Goal: Information Seeking & Learning: Learn about a topic

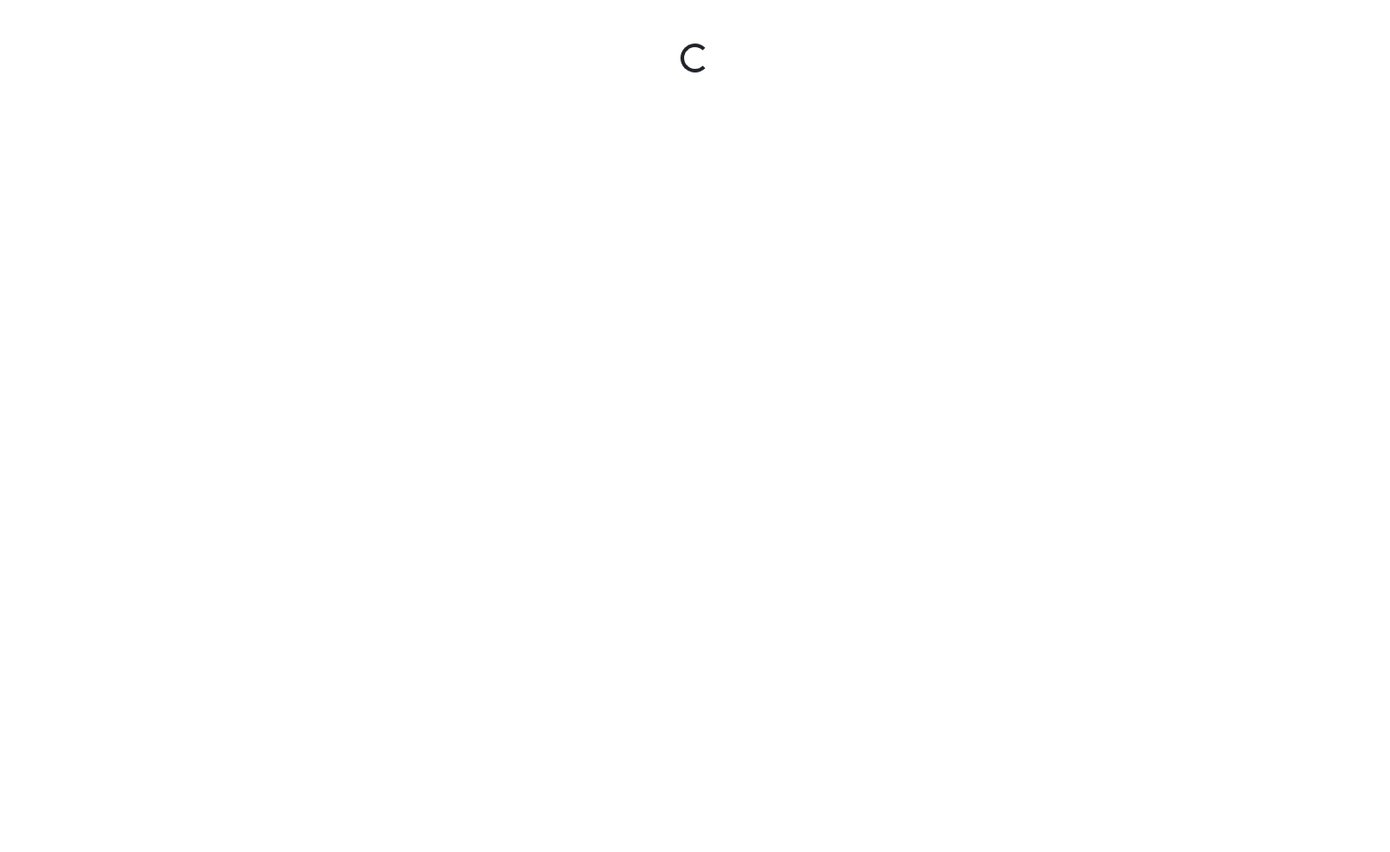
select select "gontoaMErPAtzSBVXh4ptW"
select select "h3ebyGk32eUmSzz99H473o"
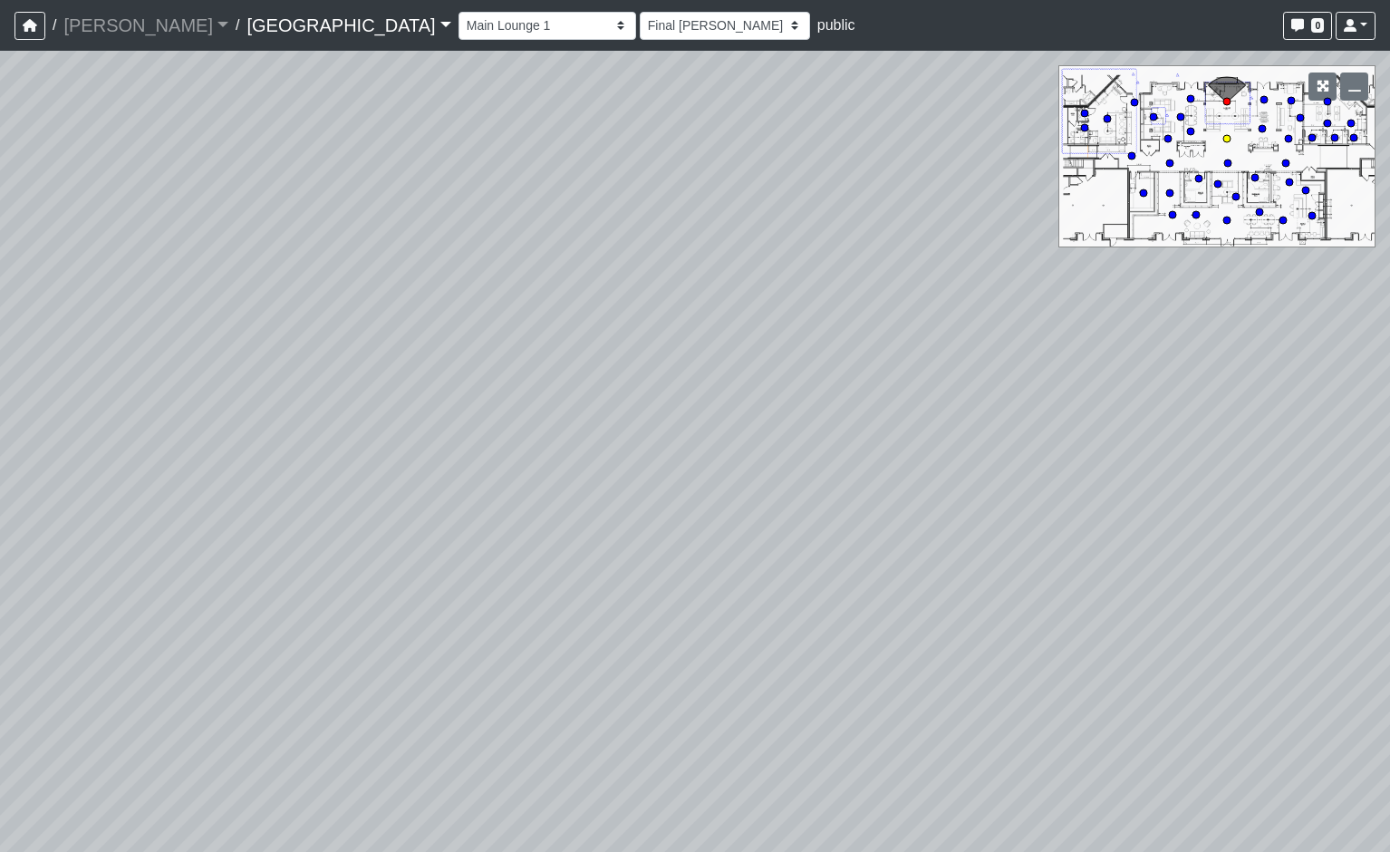
click at [1225, 139] on circle at bounding box center [1226, 138] width 7 height 7
select select "8wm9MnJtpJPgxGZkoe9s2K"
select select "h3ebyGk32eUmSzz99H473o"
drag, startPoint x: 349, startPoint y: 450, endPoint x: 962, endPoint y: 493, distance: 614.1
click at [962, 493] on div "Loading... Pool Courtyard Entry 1 Loading... Main Lounge 2 Loading... Pool Cour…" at bounding box center [695, 451] width 1390 height 801
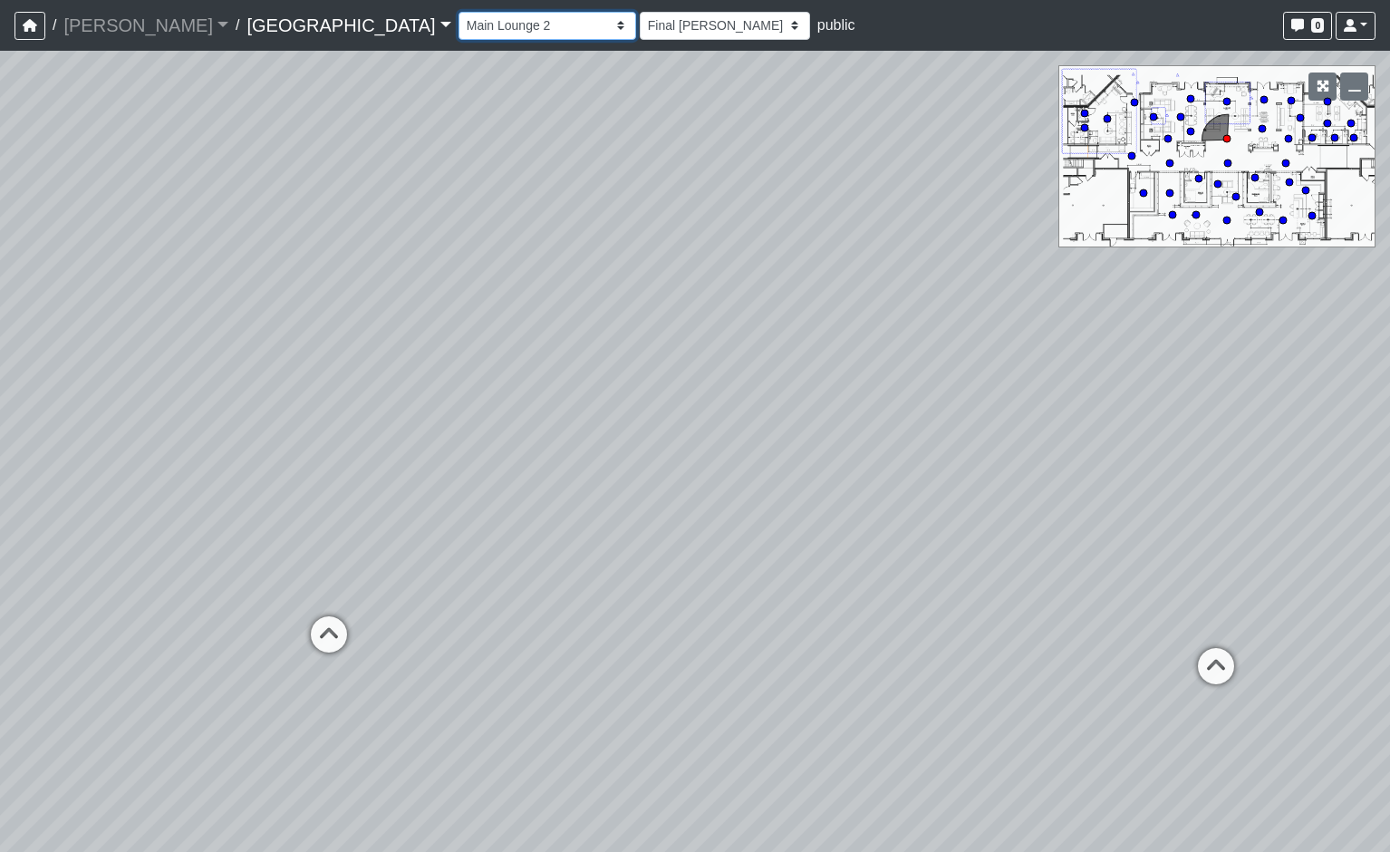
click at [459, 37] on select "Breezeway Entry Fireplace 1 Fireplace 2 Gate Golf Holes Shade Sails Sidewalk 1 …" at bounding box center [548, 26] width 178 height 28
click at [459, 12] on select "Breezeway Entry Fireplace 1 Fireplace 2 Gate Golf Holes Shade Sails Sidewalk 1 …" at bounding box center [548, 26] width 178 height 28
select select "1EkN4SGe4mfNQTiDqVPHbG"
select select "h3ebyGk32eUmSzz99H473o"
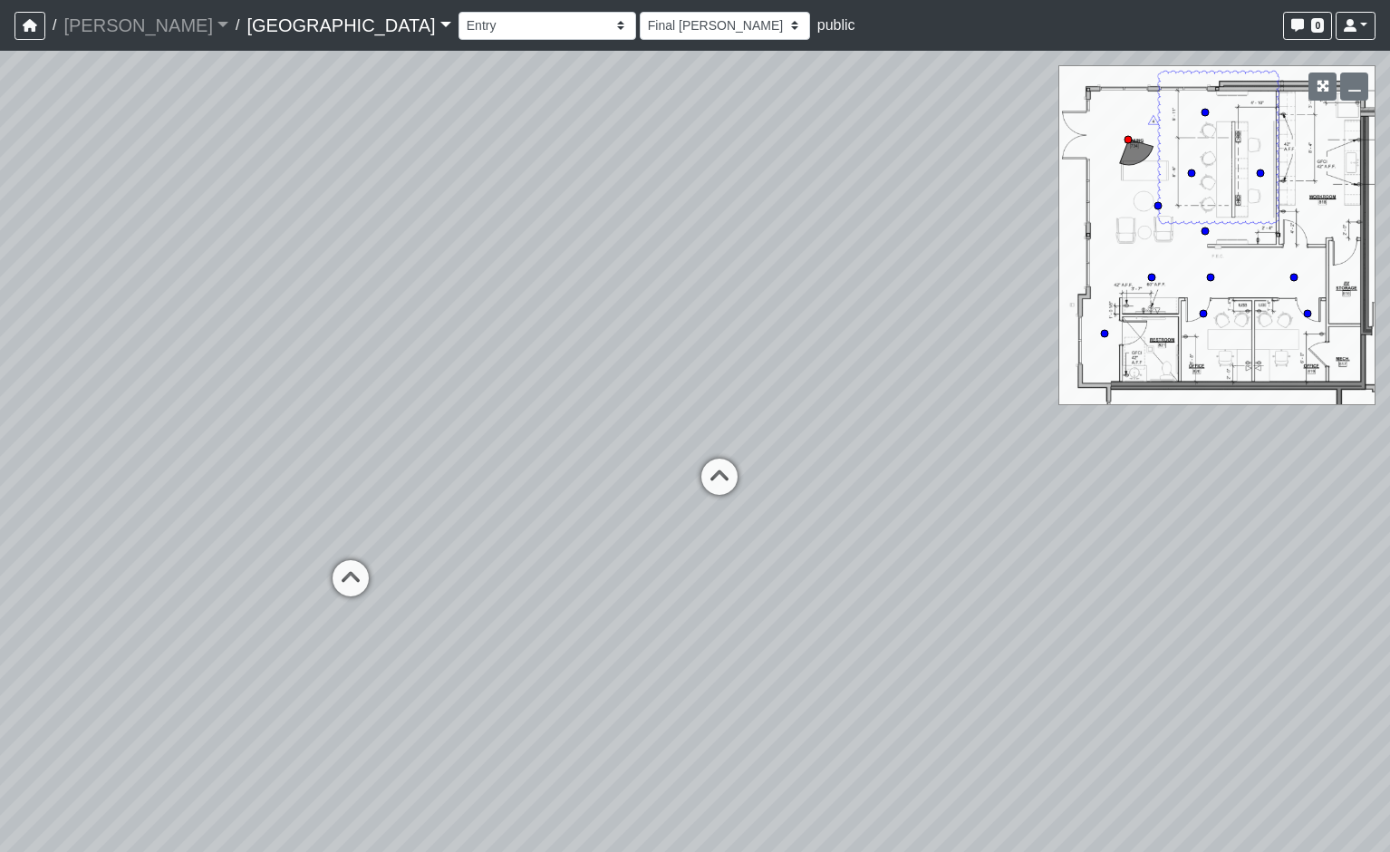
drag, startPoint x: 1003, startPoint y: 559, endPoint x: 175, endPoint y: 359, distance: 852.2
click at [175, 359] on div "Loading... Pool Courtyard Entry 1 Loading... Main Lounge 2 Loading... Pool Cour…" at bounding box center [695, 451] width 1390 height 801
drag, startPoint x: 734, startPoint y: 362, endPoint x: 571, endPoint y: 436, distance: 179.3
click at [571, 436] on div "Loading... Pool Courtyard Entry 1 Loading... Main Lounge 2 Loading... Pool Cour…" at bounding box center [695, 451] width 1390 height 801
click at [1102, 334] on circle at bounding box center [1104, 333] width 7 height 7
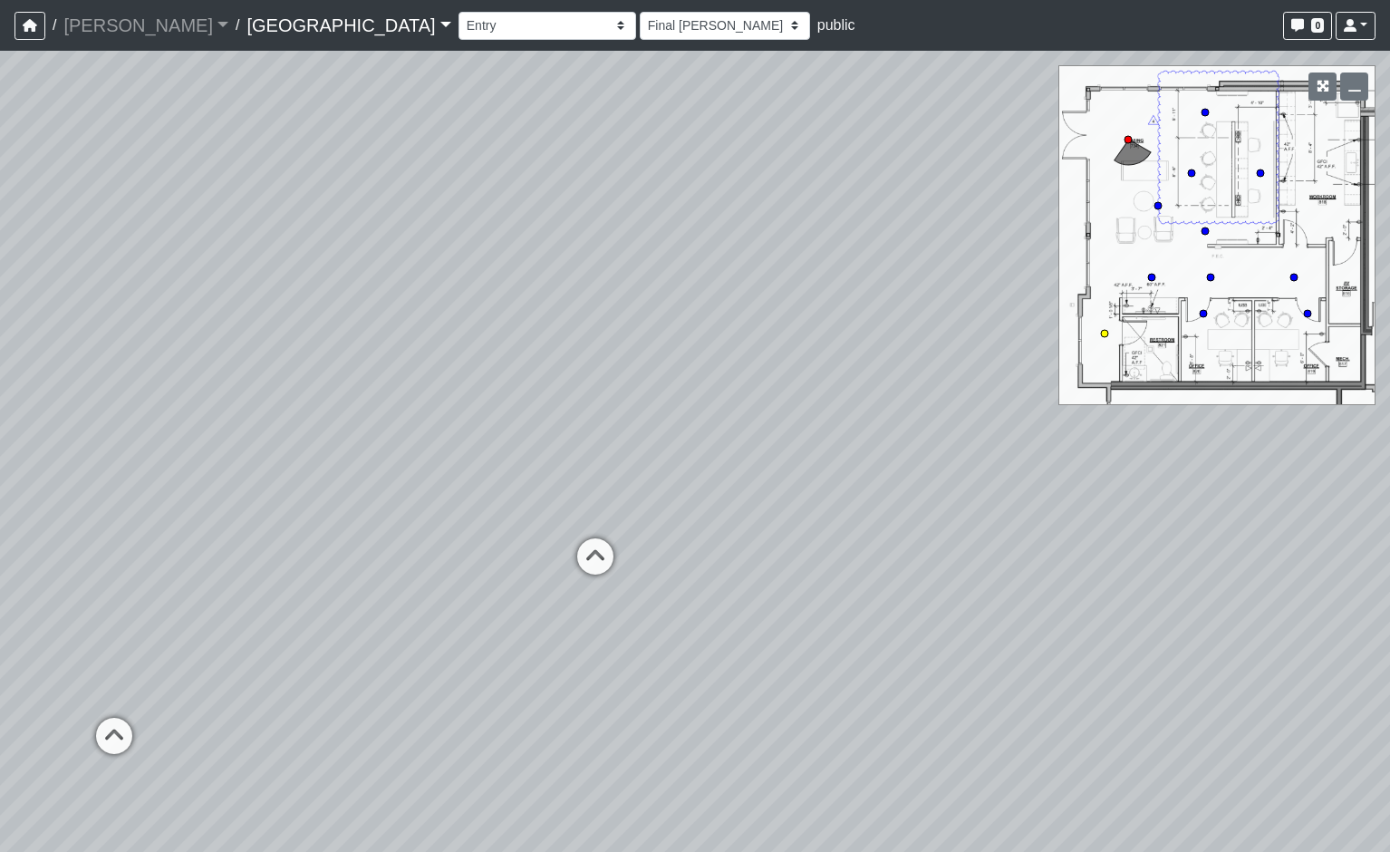
select select "cotd9VRyjgij5dL3HhPw4n"
drag, startPoint x: 900, startPoint y: 537, endPoint x: 163, endPoint y: 262, distance: 786.3
click at [163, 262] on div "Loading... Pool Courtyard Entry 1 Loading... Main Lounge 2 Loading... Pool Cour…" at bounding box center [695, 451] width 1390 height 801
drag, startPoint x: 1056, startPoint y: 478, endPoint x: 122, endPoint y: 482, distance: 933.5
click at [144, 482] on div "Loading... Pool Courtyard Entry 1 Loading... Main Lounge 2 Loading... Pool Cour…" at bounding box center [695, 451] width 1390 height 801
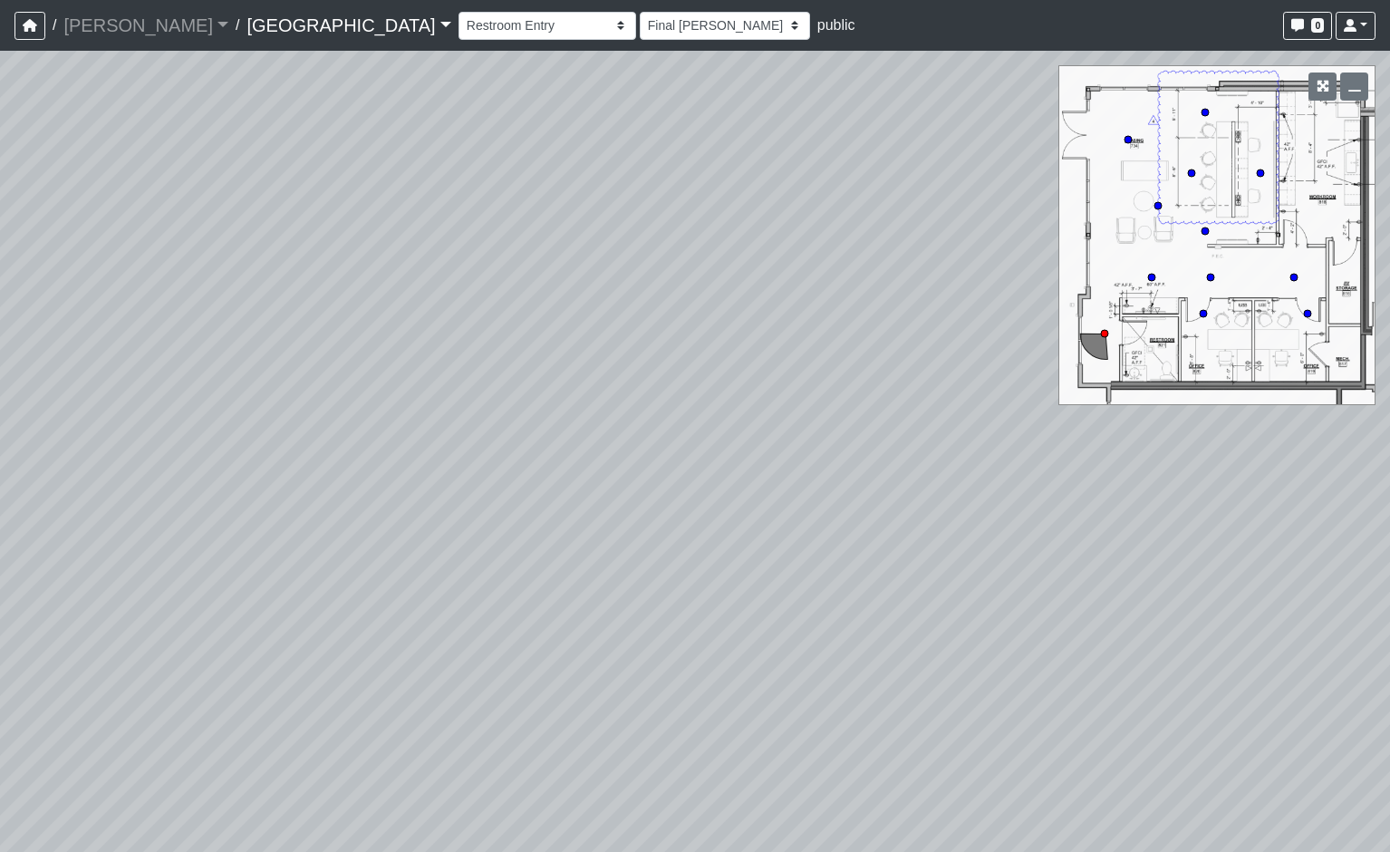
drag, startPoint x: 536, startPoint y: 442, endPoint x: 653, endPoint y: 624, distance: 216.9
click at [653, 624] on div "Loading... Pool Courtyard Entry 1 Loading... Main Lounge 2 Loading... Pool Cour…" at bounding box center [695, 451] width 1390 height 801
click at [441, 610] on div "Loading... Pool Courtyard Entry 1 Loading... Main Lounge 2 Loading... Pool Cour…" at bounding box center [695, 451] width 1390 height 801
click at [416, 592] on div "Loading... Pool Courtyard Entry 1 Loading... Main Lounge 2 Loading... Pool Cour…" at bounding box center [695, 451] width 1390 height 801
click at [640, 26] on select "[DATE] Final [PERSON_NAME] [DATE] [DATE]_v2 [DATE] [DATE] [DATE] [DATE] [DATE] …" at bounding box center [725, 26] width 170 height 28
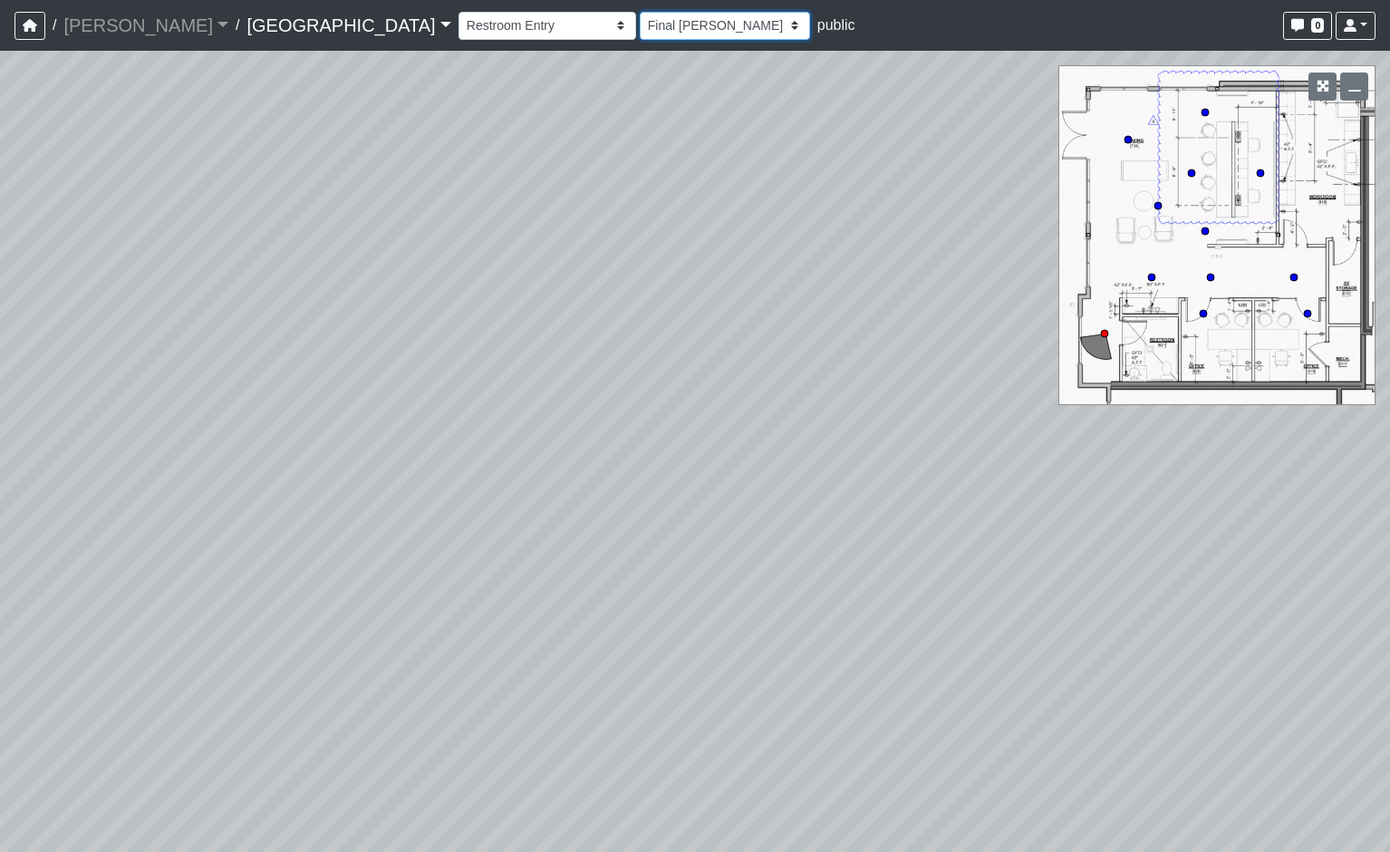
select select "hrBYfzYpm8VCzvbE2sPz1R"
click at [640, 12] on select "[DATE] Final [PERSON_NAME] [DATE] [DATE]_v2 [DATE] [DATE] [DATE] [DATE] [DATE] …" at bounding box center [725, 26] width 170 height 28
select select "cotd9VRyjgij5dL3HhPw4n"
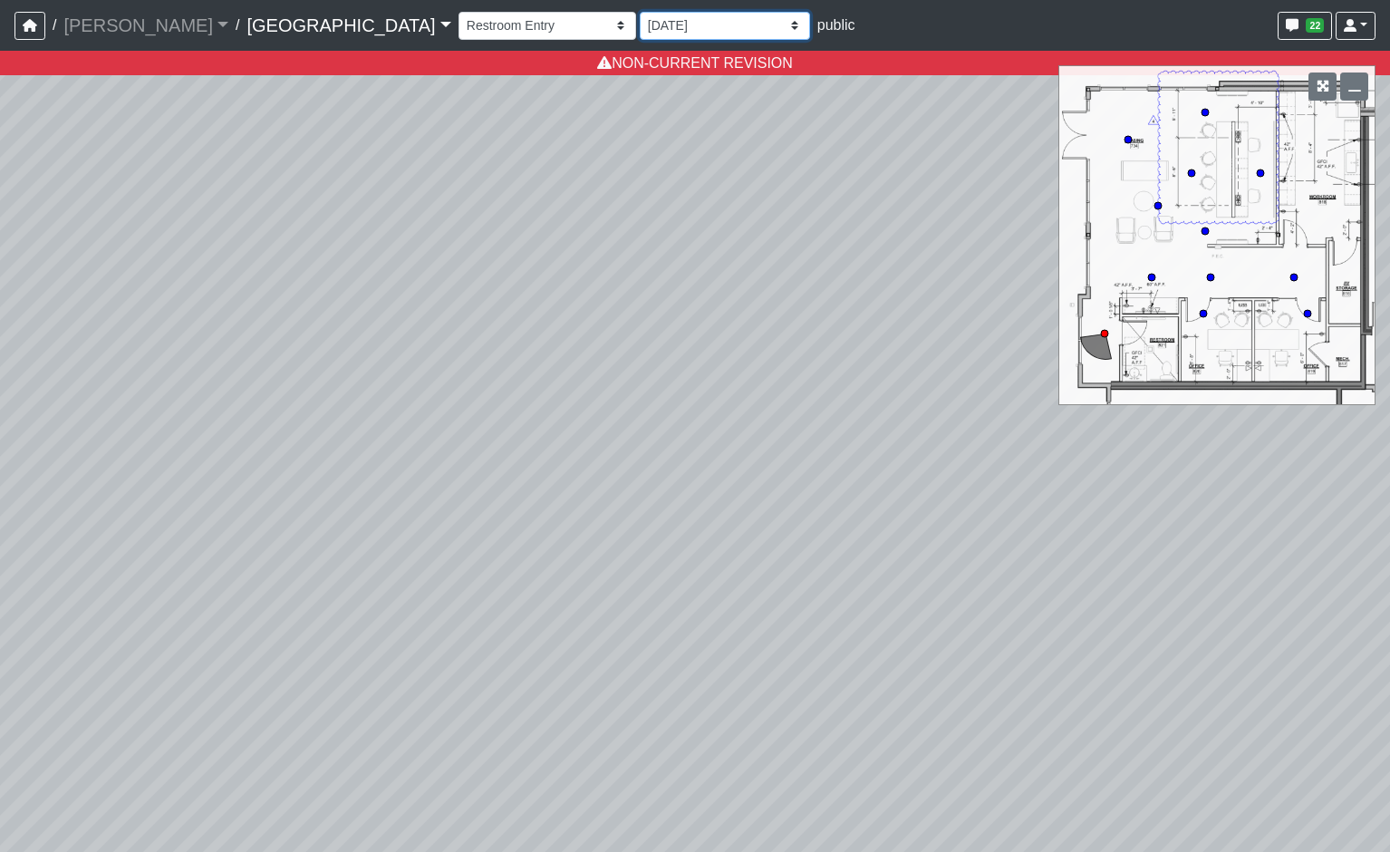
click at [640, 34] on select "[DATE] Final [PERSON_NAME] [DATE] [DATE]_v2 [DATE] [DATE] [DATE] [DATE] [DATE] …" at bounding box center [725, 26] width 170 height 28
select select "oTjzwd7MYyxpi2eKq5jLQo"
click at [640, 12] on select "[DATE] Final [PERSON_NAME] [DATE] [DATE]_v2 [DATE] [DATE] [DATE] [DATE] [DATE] …" at bounding box center [725, 26] width 170 height 28
select select "cotd9VRyjgij5dL3HhPw4n"
drag, startPoint x: 546, startPoint y: 20, endPoint x: 545, endPoint y: 36, distance: 16.4
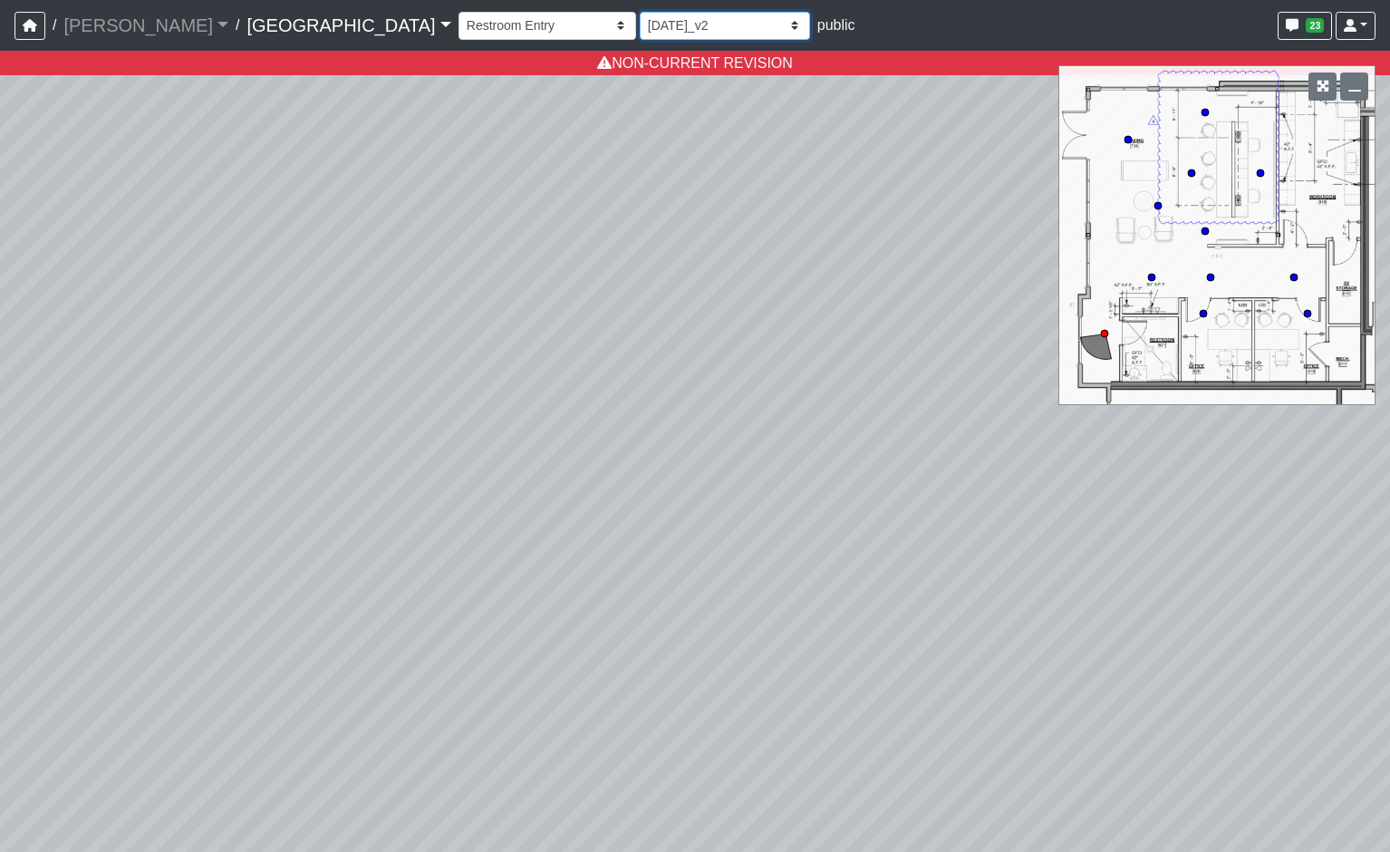
click at [640, 20] on select "[DATE] Final [PERSON_NAME] [DATE] [DATE]_v2 [DATE] [DATE] [DATE] [DATE] [DATE] …" at bounding box center [725, 26] width 170 height 28
select select "w2n9wamUXLhcj1VR4xGdCC"
click at [640, 12] on select "[DATE] Final [PERSON_NAME] [DATE] [DATE]_v2 [DATE] [DATE] [DATE] [DATE] [DATE] …" at bounding box center [725, 26] width 170 height 28
select select "cotd9VRyjgij5dL3HhPw4n"
select select "w2n9wamUXLhcj1VR4xGdCC"
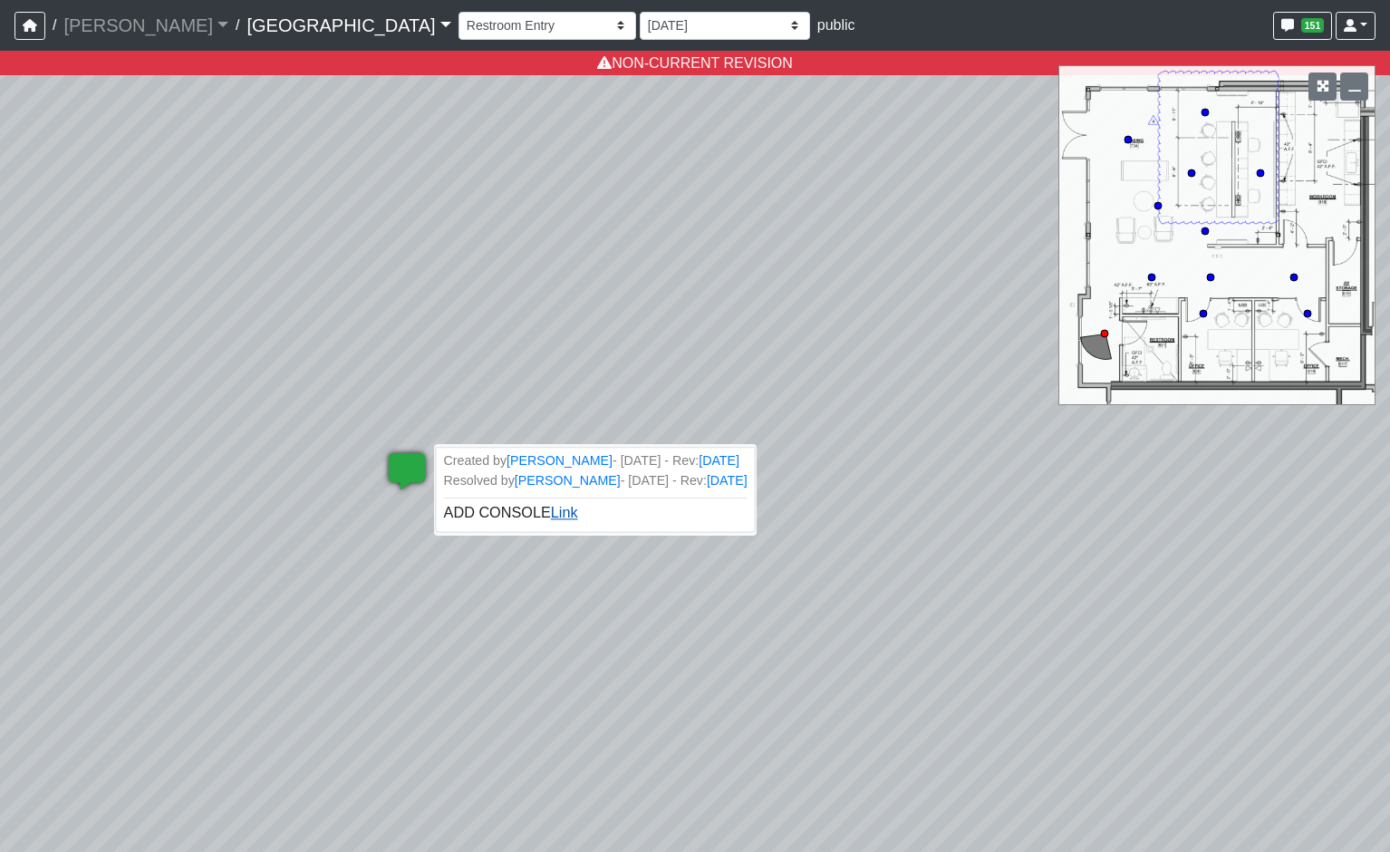
click at [552, 506] on link "Link" at bounding box center [564, 512] width 27 height 15
